Goal: Complete Application Form: Complete application form

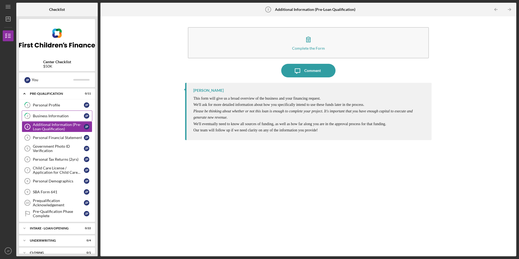
click at [58, 112] on link "2 Business Information J P" at bounding box center [57, 115] width 71 height 11
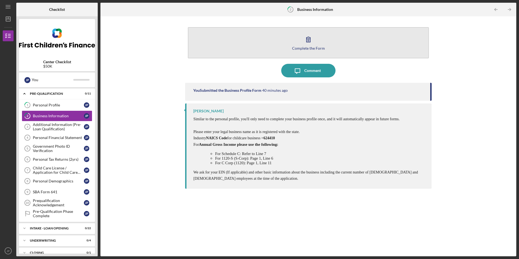
click at [315, 42] on button "Complete the Form Form" at bounding box center [308, 42] width 241 height 31
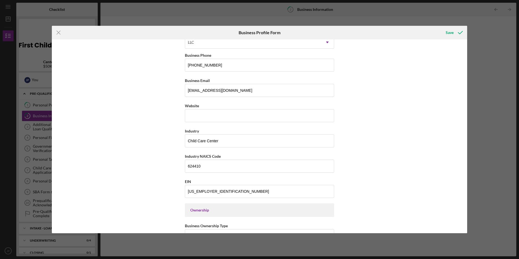
scroll to position [71, 0]
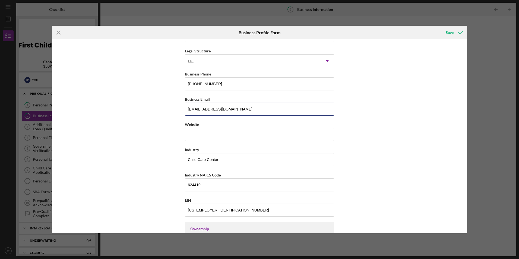
drag, startPoint x: 230, startPoint y: 107, endPoint x: 173, endPoint y: 108, distance: 57.2
click at [173, 108] on div "Business Name Alatyr Child Care LLC DBA Circulo de Ninos Business Start Date [D…" at bounding box center [259, 135] width 415 height 193
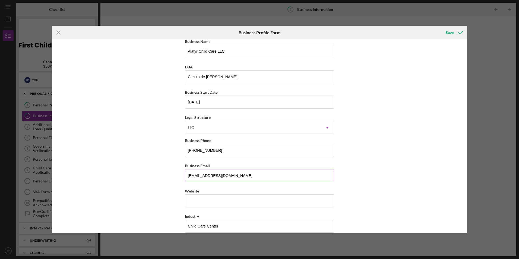
scroll to position [0, 0]
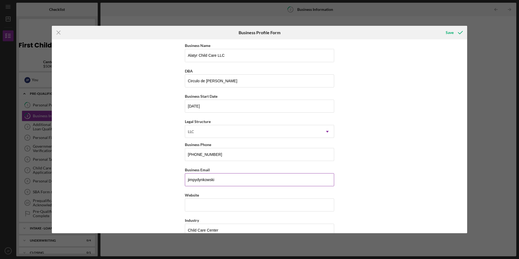
type input "[EMAIL_ADDRESS][DOMAIN_NAME]"
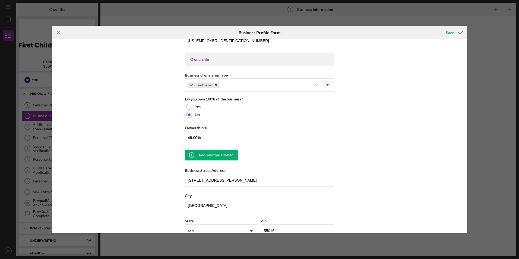
scroll to position [244, 0]
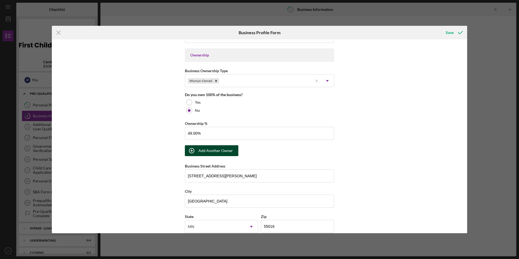
click at [220, 154] on div "Add Another Owner" at bounding box center [215, 150] width 34 height 11
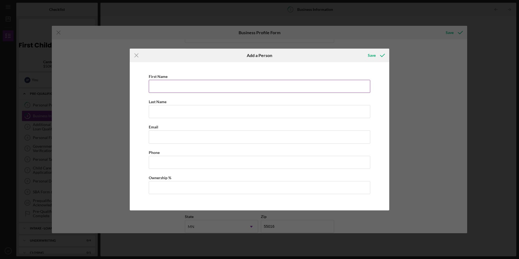
click at [177, 87] on input "First Name" at bounding box center [259, 86] width 221 height 13
type input "CHATHU"
type input "HETTIARACHCHI"
type input "[EMAIL_ADDRESS][DOMAIN_NAME]"
type input "[PHONE_NUMBER]"
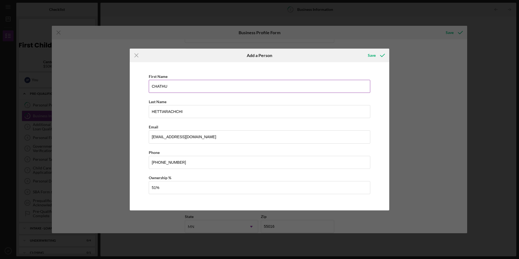
type input "51.00%"
click at [371, 54] on div "Save" at bounding box center [372, 55] width 8 height 11
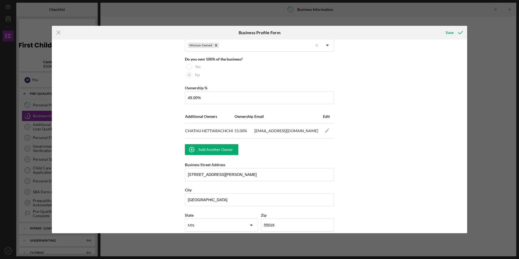
scroll to position [271, 0]
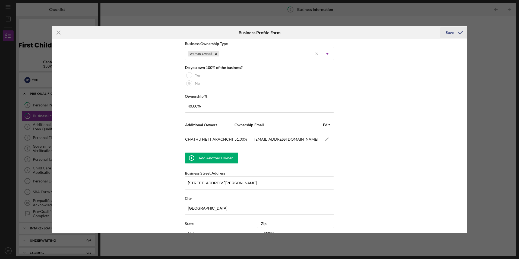
click at [456, 30] on icon "submit" at bounding box center [460, 33] width 14 height 14
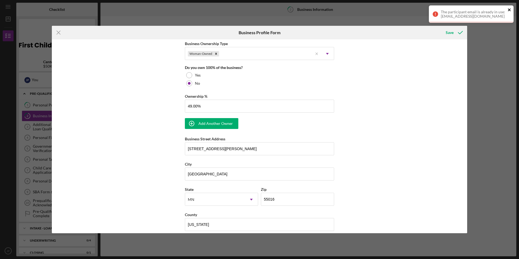
click at [508, 10] on icon "close" at bounding box center [509, 10] width 4 height 4
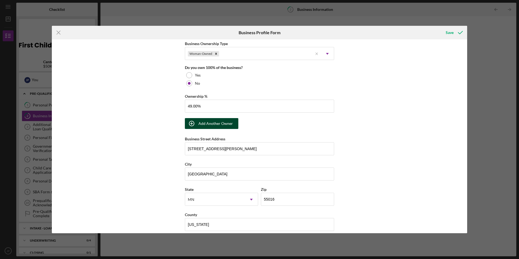
click at [217, 124] on div "Add Another Owner" at bounding box center [215, 123] width 34 height 11
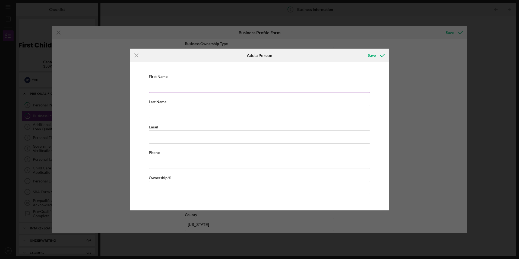
click at [176, 88] on input "First Name" at bounding box center [259, 86] width 221 height 13
type input "CHATHU"
type input "HETTIARACHCHI"
type input "[EMAIL_ADDRESS][DOMAIN_NAME]"
type input "[PHONE_NUMBER]"
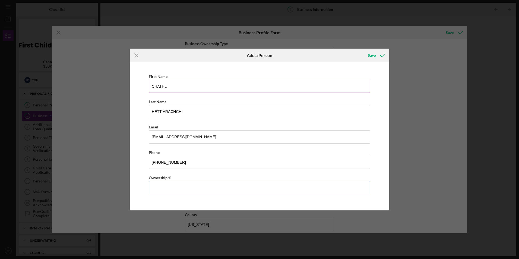
type input "51.00%"
drag, startPoint x: 196, startPoint y: 140, endPoint x: 144, endPoint y: 140, distance: 52.1
click at [144, 140] on div "First Name CHATHU Last Name [PERSON_NAME] Email [EMAIL_ADDRESS][DOMAIN_NAME] Ph…" at bounding box center [259, 136] width 254 height 142
type input "[EMAIL_ADDRESS][DOMAIN_NAME]"
click at [372, 57] on div "Save" at bounding box center [372, 55] width 8 height 11
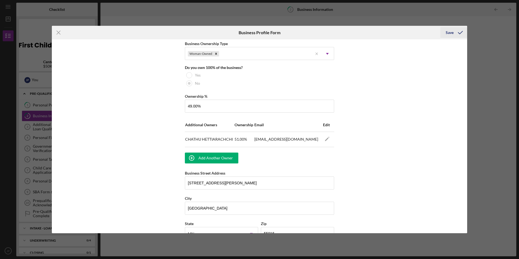
click at [457, 30] on icon "submit" at bounding box center [460, 33] width 14 height 14
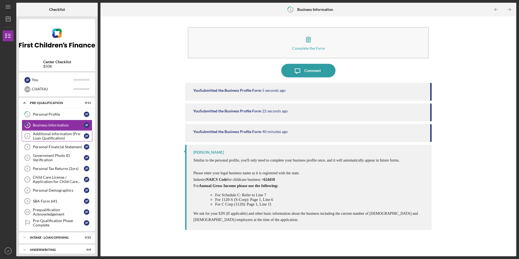
click at [61, 135] on div "Additional Information (Pre-Loan Qualification)" at bounding box center [58, 136] width 51 height 9
